Goal: Transaction & Acquisition: Subscribe to service/newsletter

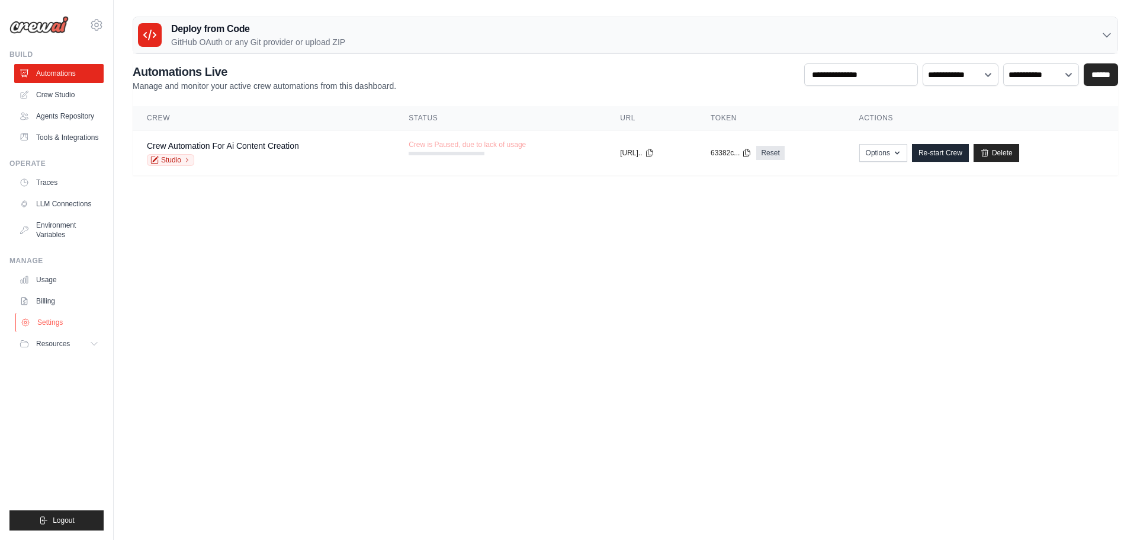
click at [57, 316] on link "Settings" at bounding box center [59, 322] width 89 height 19
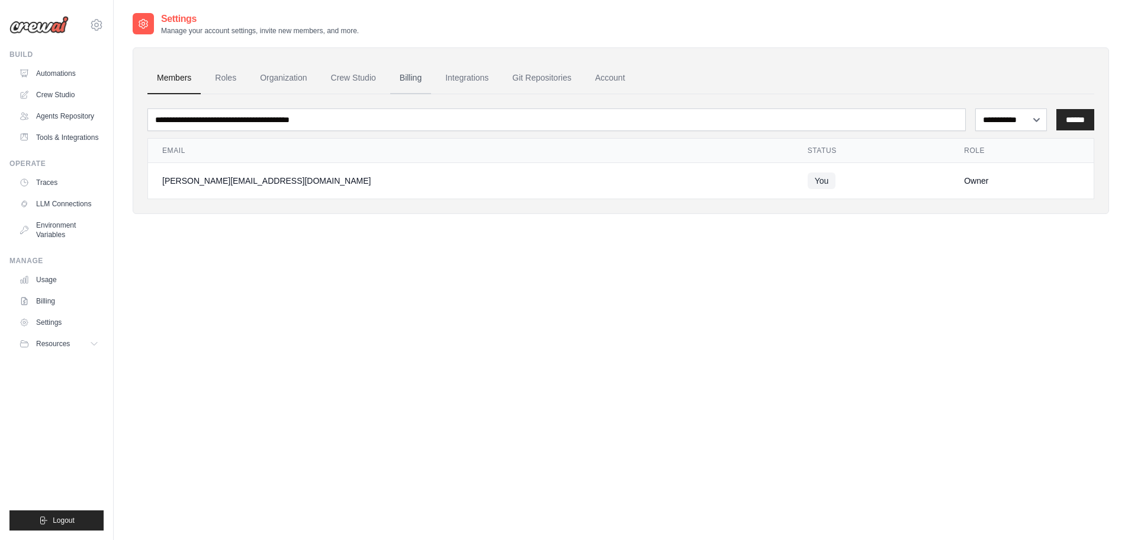
click at [408, 85] on link "Billing" at bounding box center [410, 78] width 41 height 32
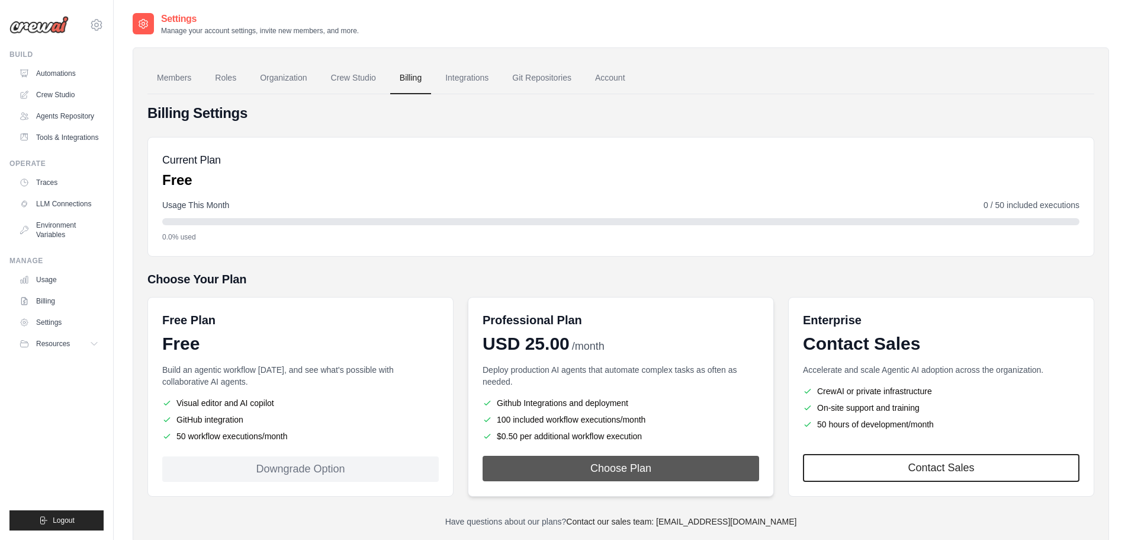
click at [610, 464] on button "Choose Plan" at bounding box center [621, 468] width 277 height 25
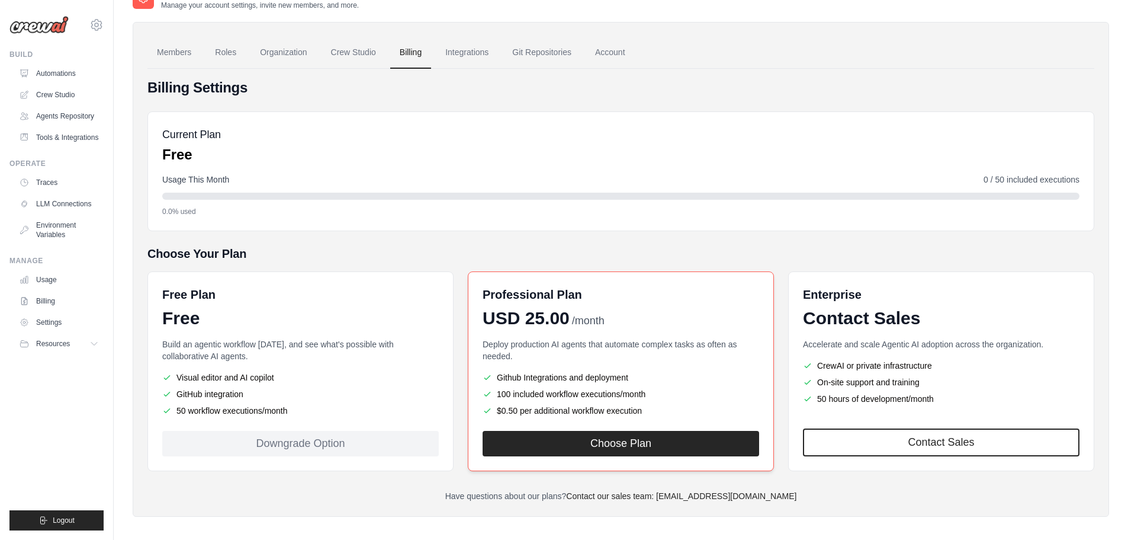
scroll to position [33, 0]
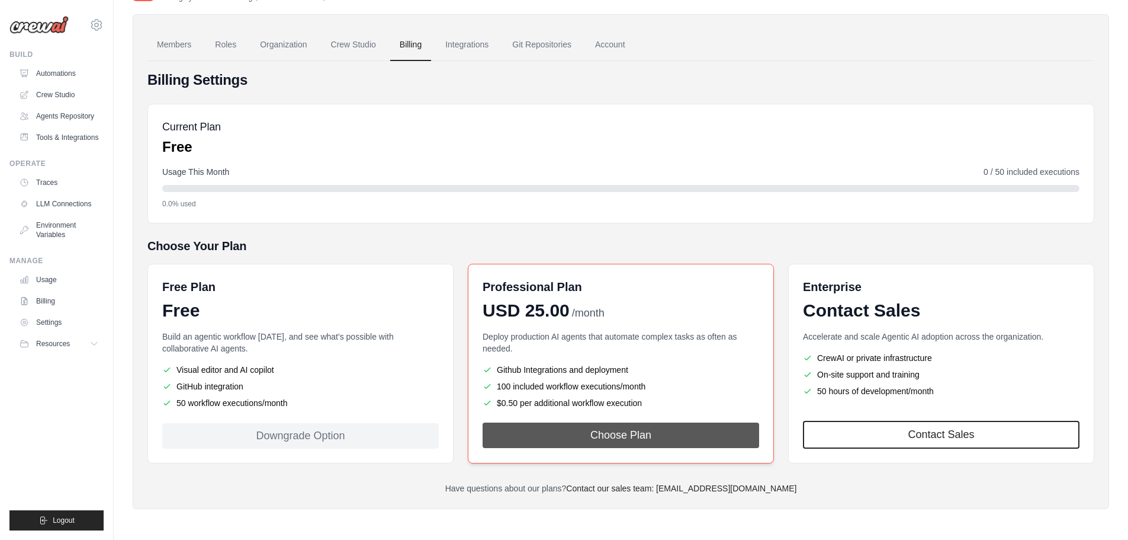
click at [599, 432] on button "Choose Plan" at bounding box center [621, 434] width 277 height 25
